Goal: Task Accomplishment & Management: Use online tool/utility

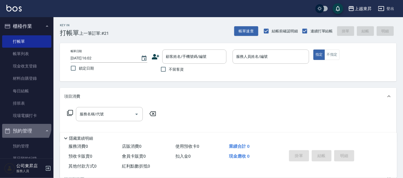
drag, startPoint x: 19, startPoint y: 124, endPoint x: 21, endPoint y: 129, distance: 5.3
click at [20, 128] on button "預約管理" at bounding box center [26, 131] width 49 height 14
drag, startPoint x: 26, startPoint y: 132, endPoint x: 29, endPoint y: 133, distance: 3.0
click at [29, 133] on button "預約管理" at bounding box center [26, 131] width 49 height 14
click at [32, 135] on button "預約管理" at bounding box center [26, 131] width 49 height 14
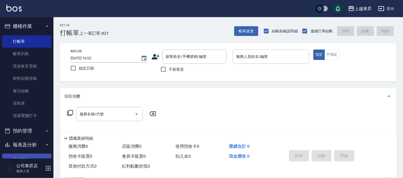
drag, startPoint x: 30, startPoint y: 134, endPoint x: 35, endPoint y: 154, distance: 20.6
click at [39, 157] on ul "櫃檯作業 打帳單 帳單列表 現金收支登錄 材料自購登錄 每日結帳 排班表 現場電腦打卡 預約管理 預約管理 單日預約紀錄 單週預約紀錄 報表及分析 報表目錄 …" at bounding box center [26, 163] width 49 height 292
click at [260, 55] on input "服務人員姓名/編號" at bounding box center [271, 56] width 72 height 9
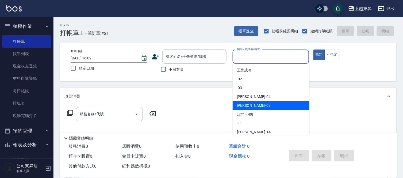
click at [248, 105] on span "榮松 -07" at bounding box center [254, 106] width 34 height 6
type input "榮松-07"
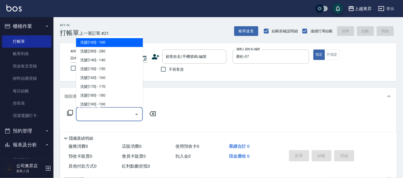
click at [92, 112] on input "服務名稱/代號" at bounding box center [105, 113] width 54 height 9
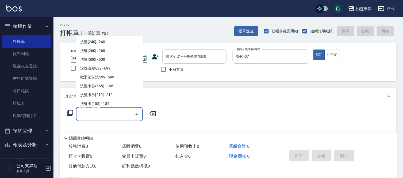
scroll to position [119, 0]
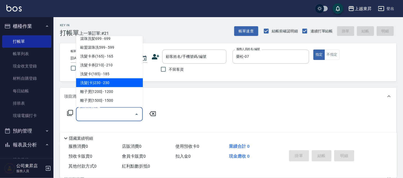
click at [111, 81] on span "洗髮(卡)230 - 230" at bounding box center [109, 82] width 67 height 9
type input "洗髮(卡)230(224)"
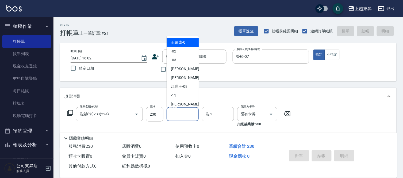
click at [177, 114] on input "洗-1" at bounding box center [182, 113] width 27 height 9
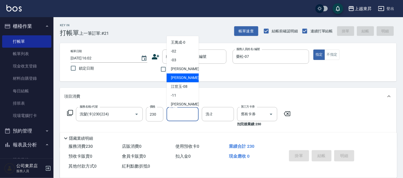
drag, startPoint x: 179, startPoint y: 76, endPoint x: 176, endPoint y: 77, distance: 2.9
click at [179, 77] on span "榮松 -07" at bounding box center [188, 78] width 34 height 6
type input "榮松-07"
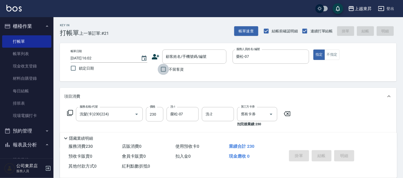
drag, startPoint x: 162, startPoint y: 69, endPoint x: 239, endPoint y: 130, distance: 98.5
click at [164, 71] on input "不留客資" at bounding box center [163, 69] width 11 height 11
checkbox input "true"
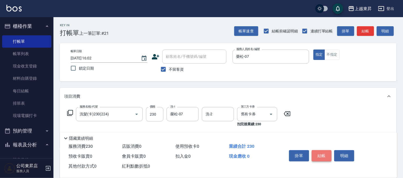
click at [319, 153] on button "結帳" at bounding box center [322, 155] width 20 height 11
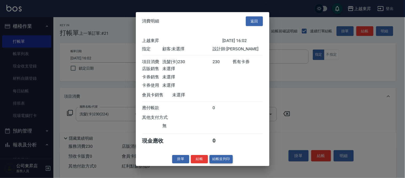
click at [217, 161] on button "結帳並列印" at bounding box center [221, 159] width 23 height 8
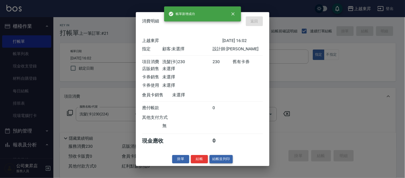
type input "2025/09/19 16:53"
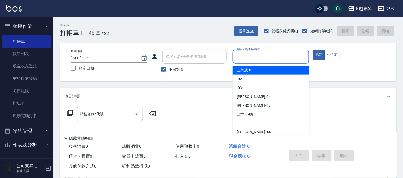
click at [245, 55] on input "服務人員姓名/編號" at bounding box center [271, 56] width 72 height 9
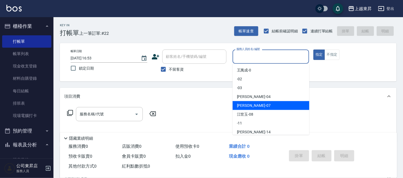
click at [243, 104] on span "榮松 -07" at bounding box center [254, 106] width 34 height 6
type input "榮松-07"
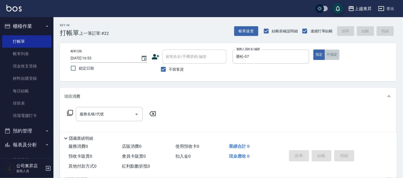
click at [332, 55] on button "不指定" at bounding box center [331, 54] width 15 height 10
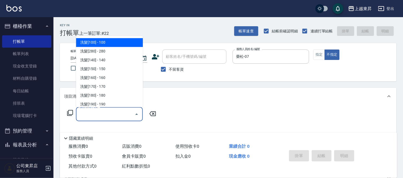
click at [104, 111] on input "服務名稱/代號" at bounding box center [105, 113] width 54 height 9
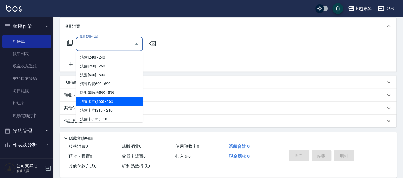
scroll to position [89, 0]
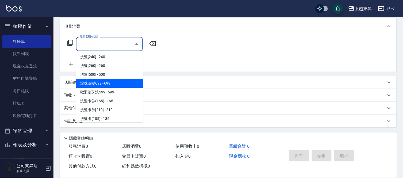
click at [122, 81] on span "滾珠洗髪699 - 699" at bounding box center [109, 83] width 67 height 9
type input "滾珠洗髪699(214)"
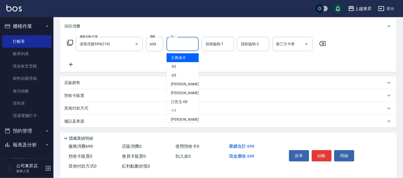
drag, startPoint x: 177, startPoint y: 43, endPoint x: 172, endPoint y: 55, distance: 12.8
click at [177, 44] on input "洗-1" at bounding box center [182, 43] width 27 height 9
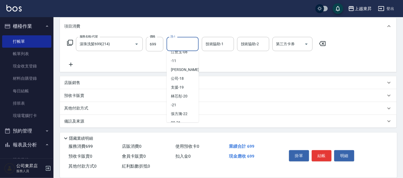
scroll to position [59, 0]
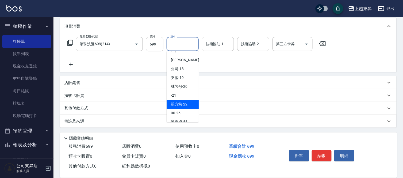
click at [180, 103] on span "張方漪 -22" at bounding box center [179, 104] width 17 height 6
type input "張方漪-22"
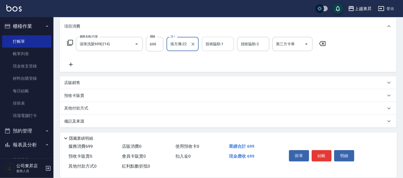
click at [209, 41] on input "技術協助-1" at bounding box center [217, 43] width 27 height 9
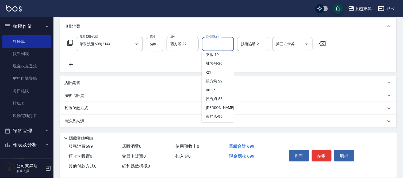
scroll to position [83, 0]
click at [220, 80] on span "張方漪 -22" at bounding box center [214, 81] width 17 height 6
type input "張方漪-22"
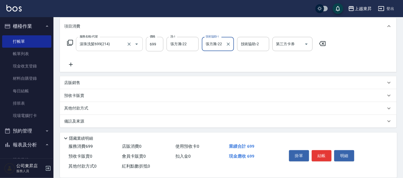
scroll to position [70, 0]
click at [71, 63] on icon at bounding box center [70, 64] width 13 height 6
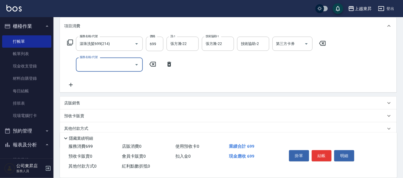
click at [94, 65] on input "服務名稱/代號" at bounding box center [105, 64] width 54 height 9
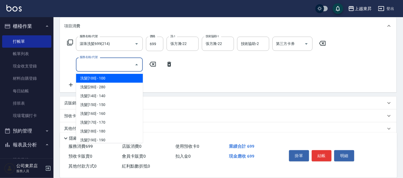
click at [94, 65] on input "服務名稱/代號" at bounding box center [105, 64] width 54 height 9
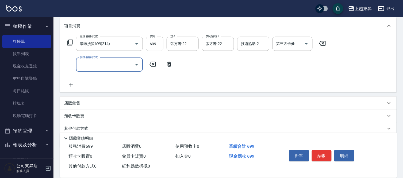
drag, startPoint x: 94, startPoint y: 66, endPoint x: 109, endPoint y: 36, distance: 33.9
click at [92, 65] on input "服務名稱/代號" at bounding box center [105, 64] width 54 height 9
click at [125, 80] on span "潤絲 - 20" at bounding box center [109, 78] width 67 height 9
type input "潤絲(801)"
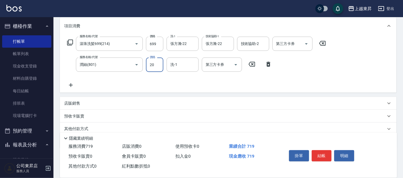
click at [151, 64] on input "20" at bounding box center [154, 64] width 17 height 14
type input "30"
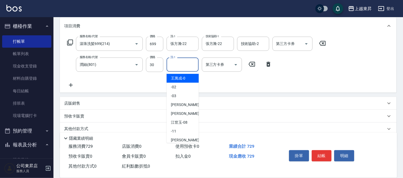
click at [176, 65] on input "洗-1" at bounding box center [182, 64] width 27 height 9
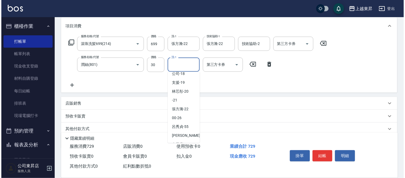
scroll to position [83, 0]
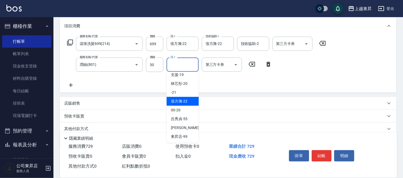
drag, startPoint x: 177, startPoint y: 101, endPoint x: 205, endPoint y: 127, distance: 38.4
click at [177, 103] on span "張方漪 -22" at bounding box center [179, 101] width 17 height 6
type input "張方漪-22"
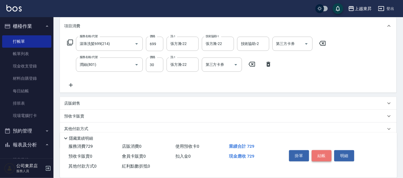
click at [326, 152] on button "結帳" at bounding box center [322, 155] width 20 height 11
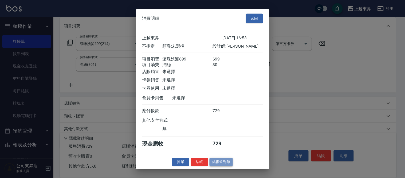
click at [223, 162] on button "結帳並列印" at bounding box center [221, 162] width 23 height 8
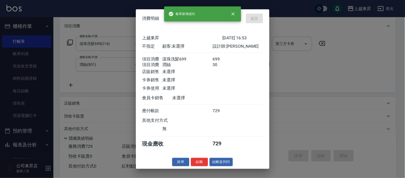
type input "2025/09/19 16:54"
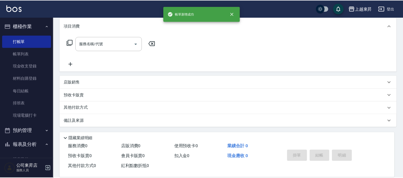
scroll to position [0, 0]
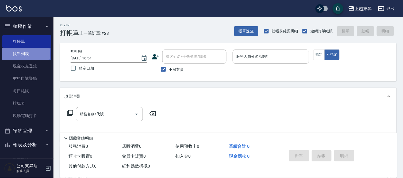
click at [26, 54] on link "帳單列表" at bounding box center [26, 54] width 49 height 12
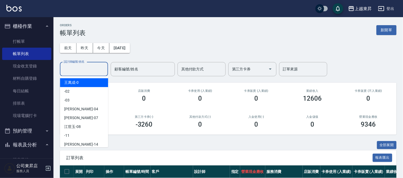
click at [71, 68] on input "設計師編號/姓名" at bounding box center [83, 68] width 43 height 9
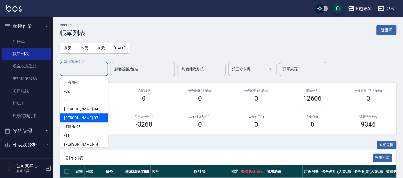
click at [76, 117] on span "榮松 -07" at bounding box center [81, 118] width 34 height 6
type input "榮松-07"
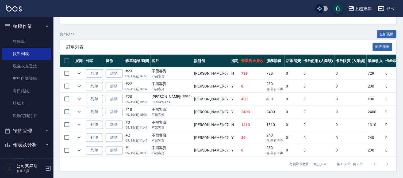
scroll to position [115, 0]
click at [16, 38] on link "打帳單" at bounding box center [26, 41] width 49 height 12
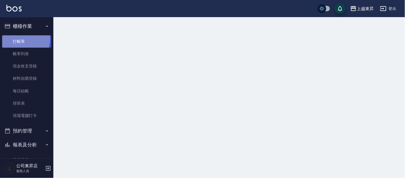
drag, startPoint x: 16, startPoint y: 38, endPoint x: 26, endPoint y: 43, distance: 11.4
click at [15, 38] on link "打帳單" at bounding box center [26, 41] width 49 height 12
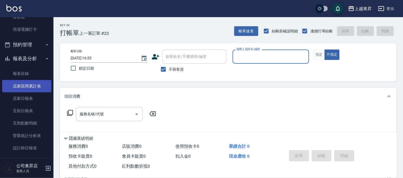
scroll to position [89, 0]
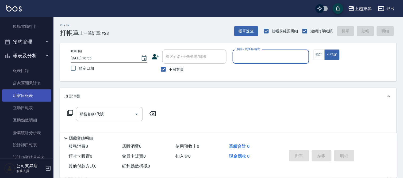
click at [22, 94] on link "店家日報表" at bounding box center [26, 95] width 49 height 12
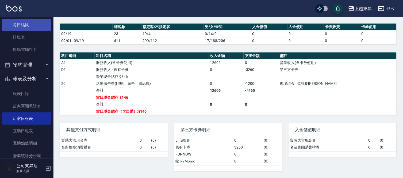
scroll to position [30, 0]
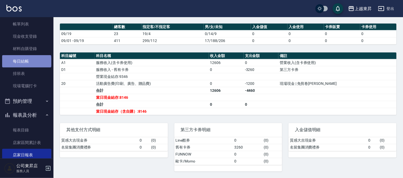
click at [26, 61] on link "每日結帳" at bounding box center [26, 61] width 49 height 12
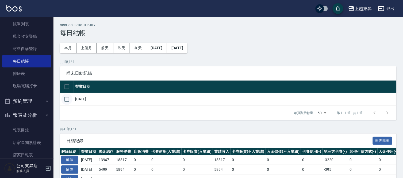
click at [66, 100] on input "checkbox" at bounding box center [66, 99] width 11 height 11
checkbox input "true"
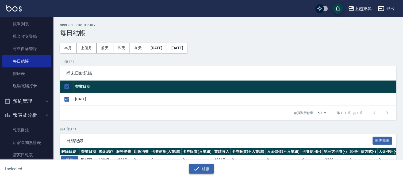
click at [204, 168] on button "結帳" at bounding box center [201, 169] width 25 height 10
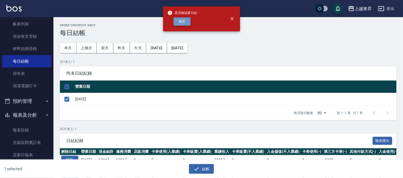
click at [179, 22] on button "確定" at bounding box center [181, 21] width 17 height 8
checkbox input "false"
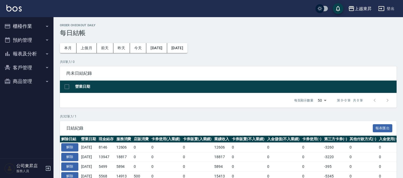
click at [21, 54] on button "報表及分析" at bounding box center [26, 54] width 49 height 14
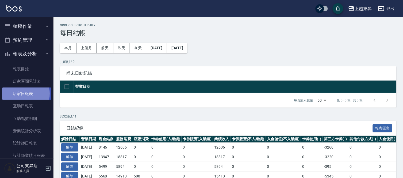
click at [21, 94] on link "店家日報表" at bounding box center [26, 93] width 49 height 12
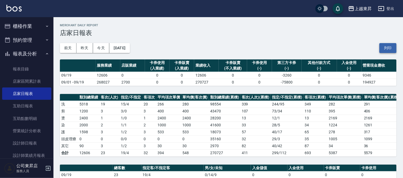
click at [389, 46] on button "列印" at bounding box center [387, 48] width 17 height 10
click at [26, 106] on link "互助日報表" at bounding box center [26, 106] width 49 height 12
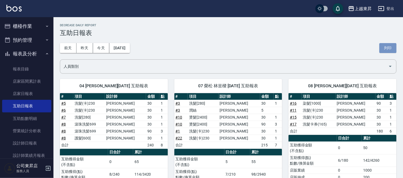
drag, startPoint x: 380, startPoint y: 46, endPoint x: 315, endPoint y: 151, distance: 122.9
click at [380, 46] on button "列印" at bounding box center [387, 48] width 17 height 10
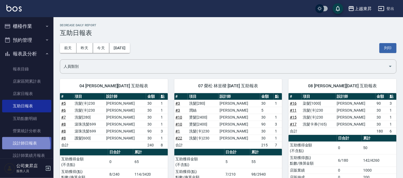
click at [23, 145] on link "設計師日報表" at bounding box center [26, 143] width 49 height 12
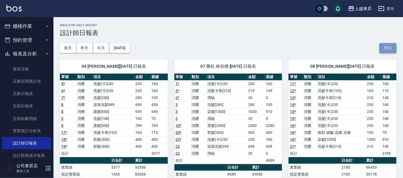
click at [386, 46] on button "列印" at bounding box center [387, 48] width 17 height 10
